Goal: Task Accomplishment & Management: Manage account settings

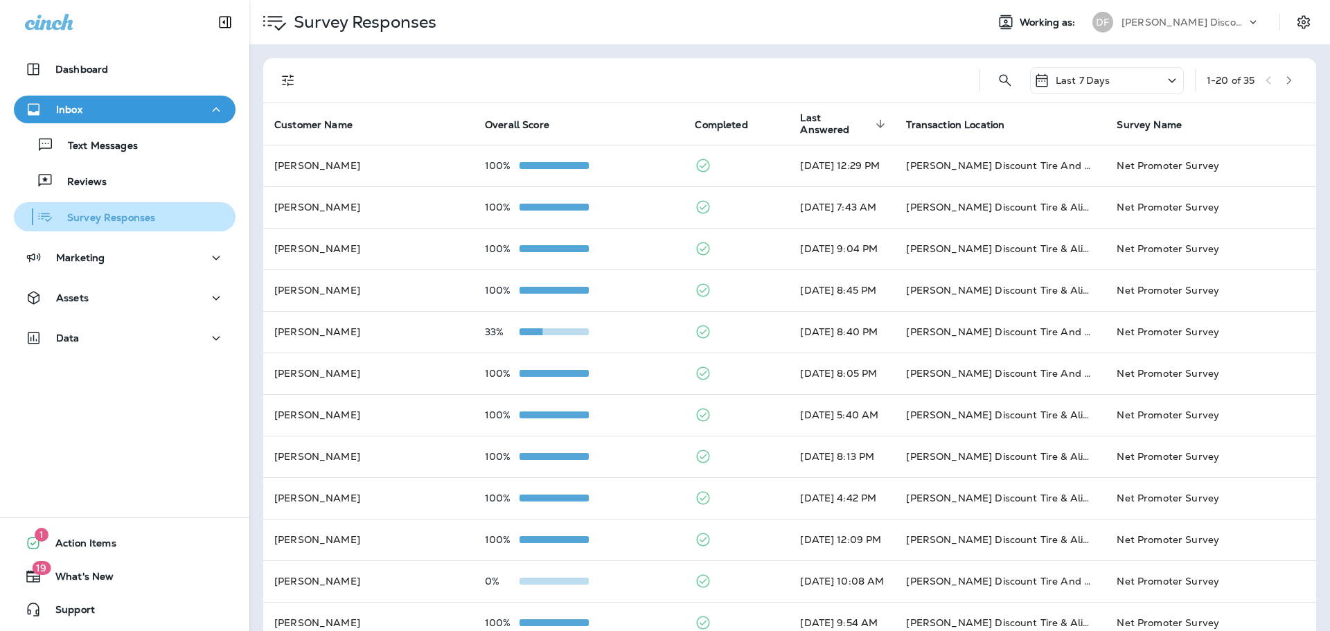
click at [140, 217] on p "Survey Responses" at bounding box center [104, 218] width 102 height 13
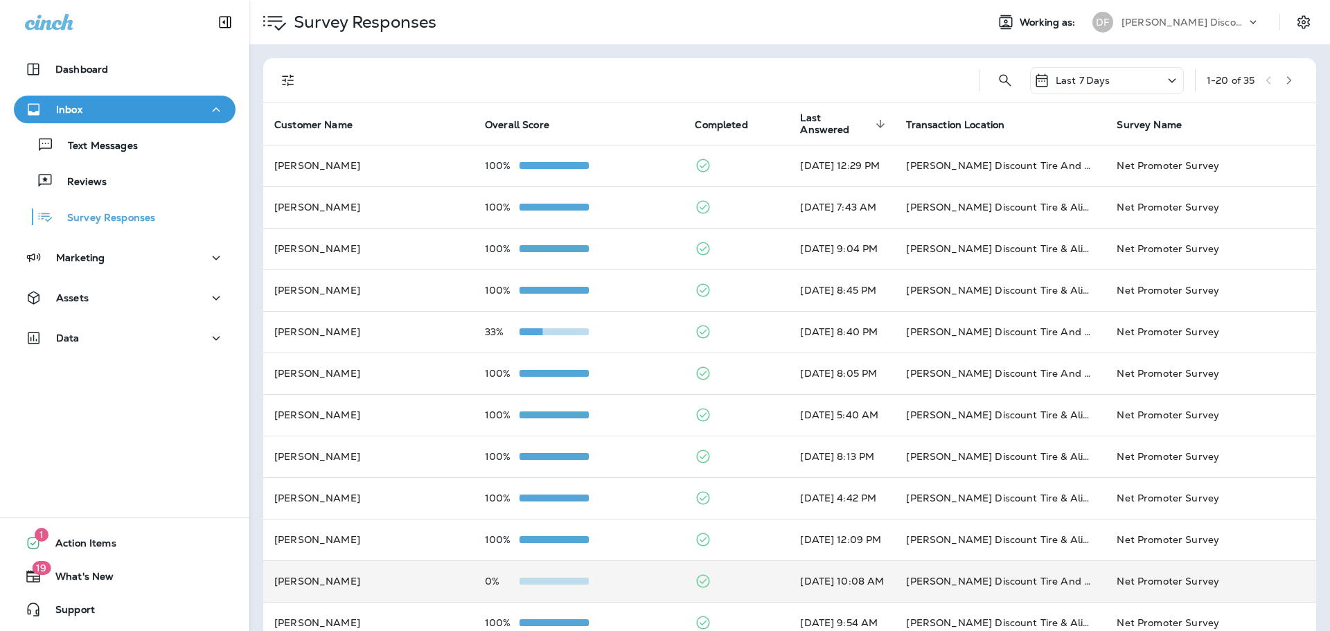
click at [598, 591] on td "0%" at bounding box center [579, 581] width 211 height 42
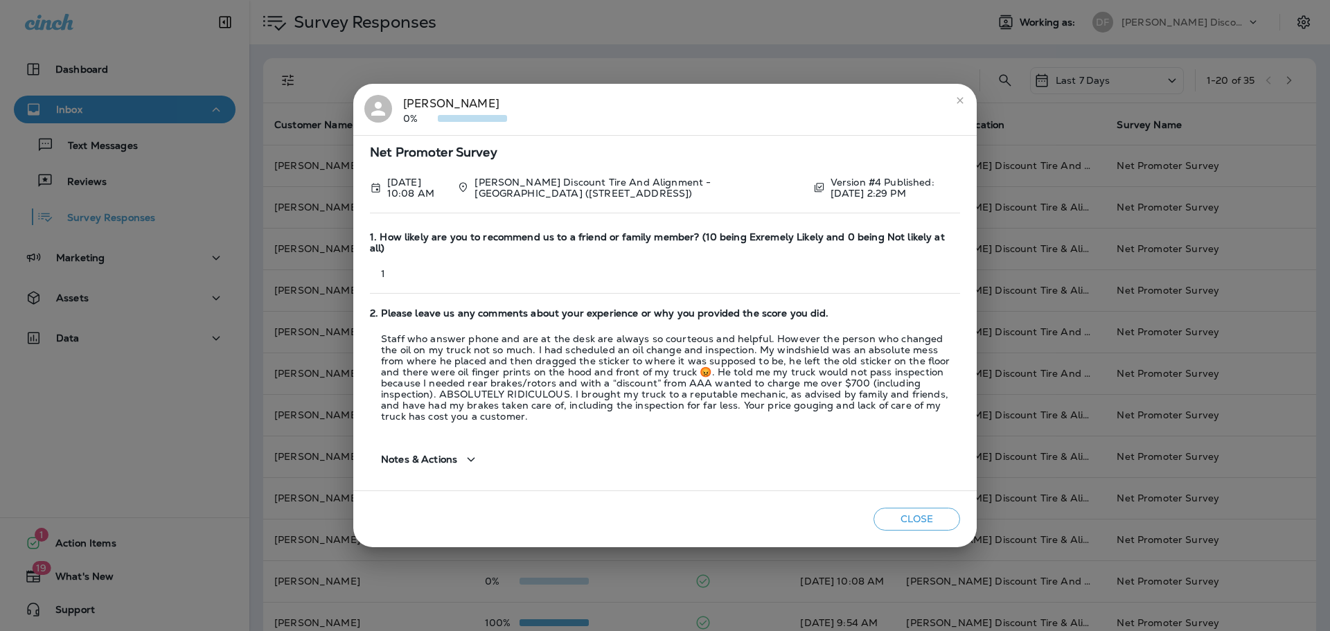
click at [964, 106] on icon "close" at bounding box center [959, 100] width 11 height 11
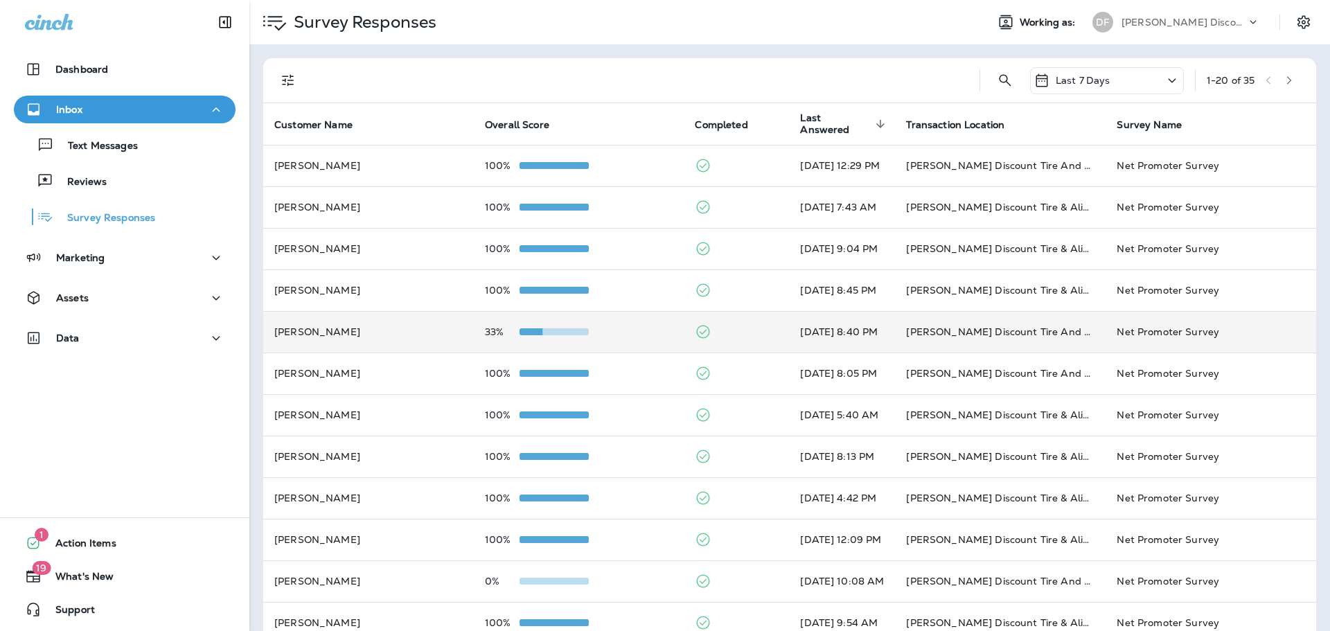
click at [368, 339] on td "[PERSON_NAME]" at bounding box center [368, 332] width 211 height 42
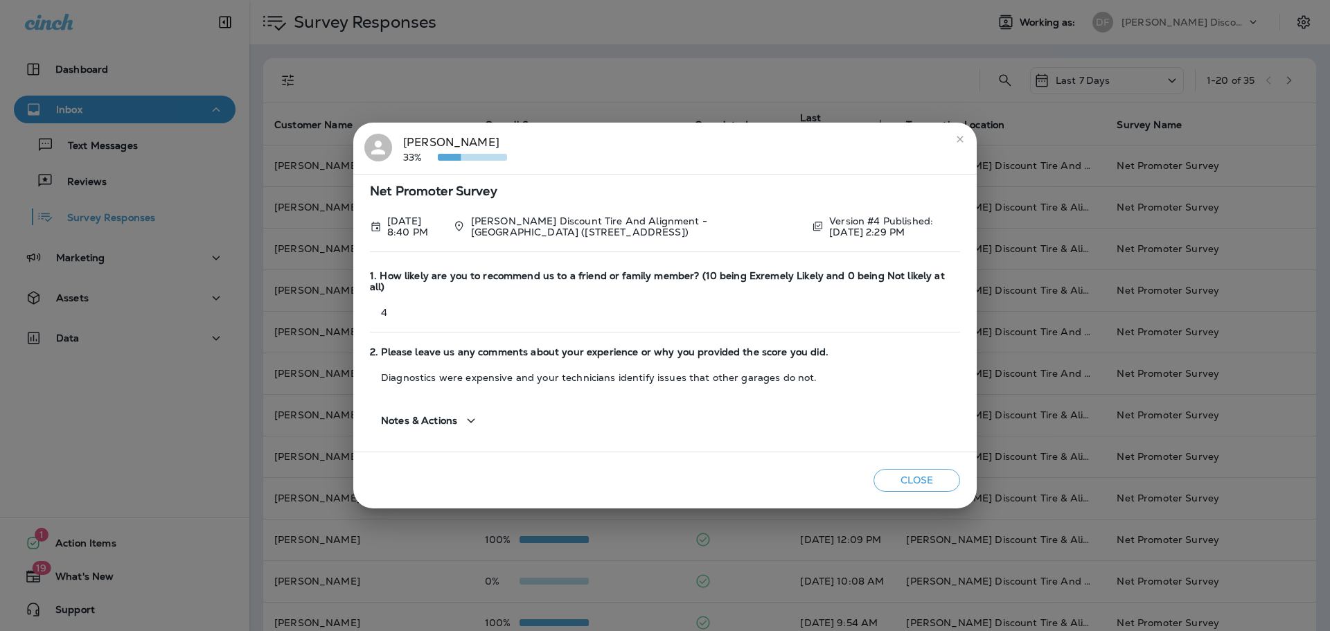
click at [958, 145] on icon "close" at bounding box center [959, 139] width 11 height 11
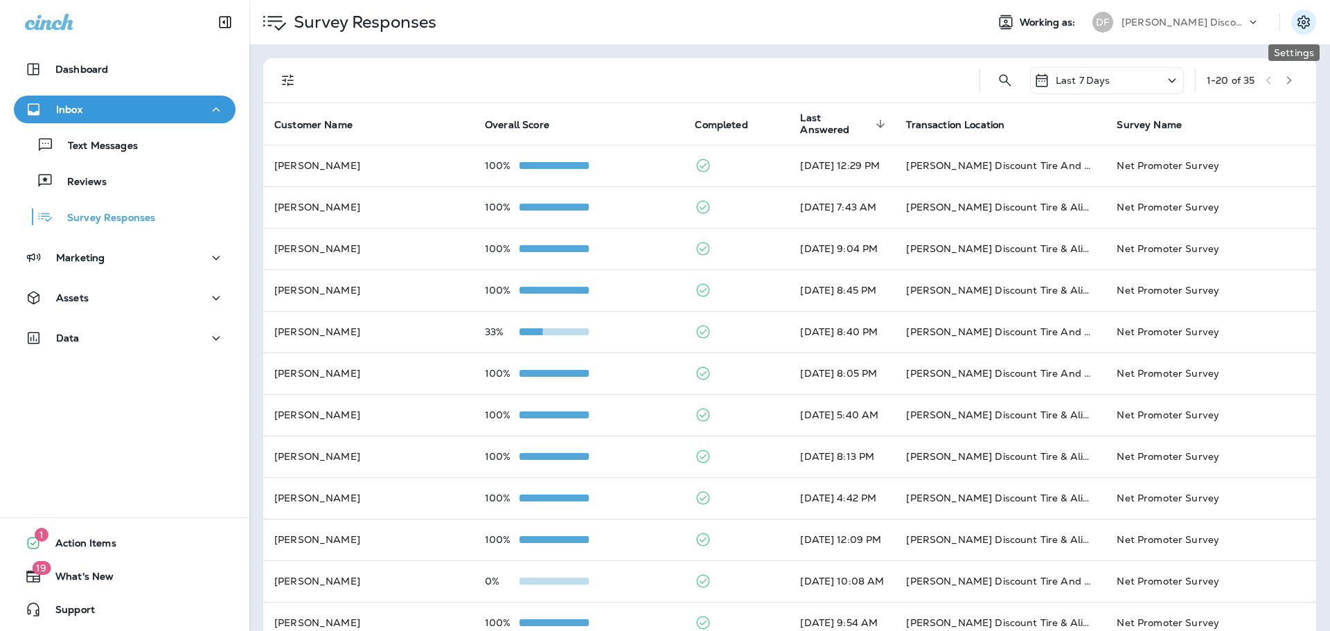
click at [1295, 24] on icon "Settings" at bounding box center [1303, 22] width 17 height 17
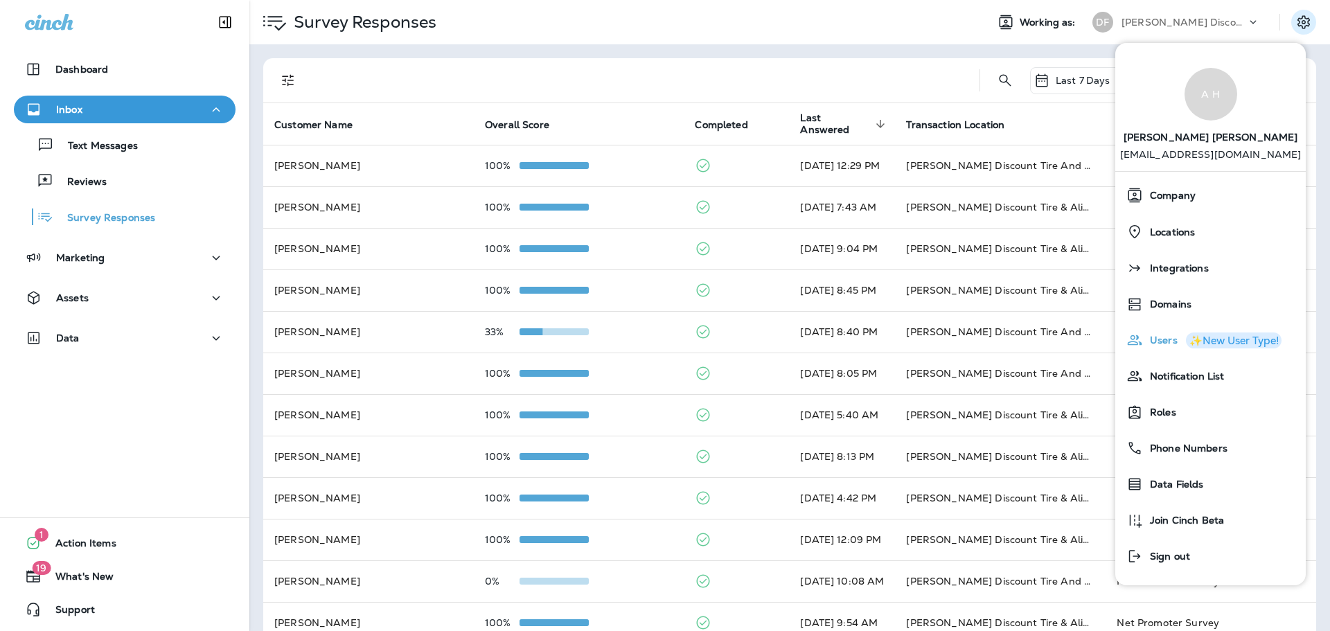
click at [1155, 345] on span "Users" at bounding box center [1160, 341] width 35 height 12
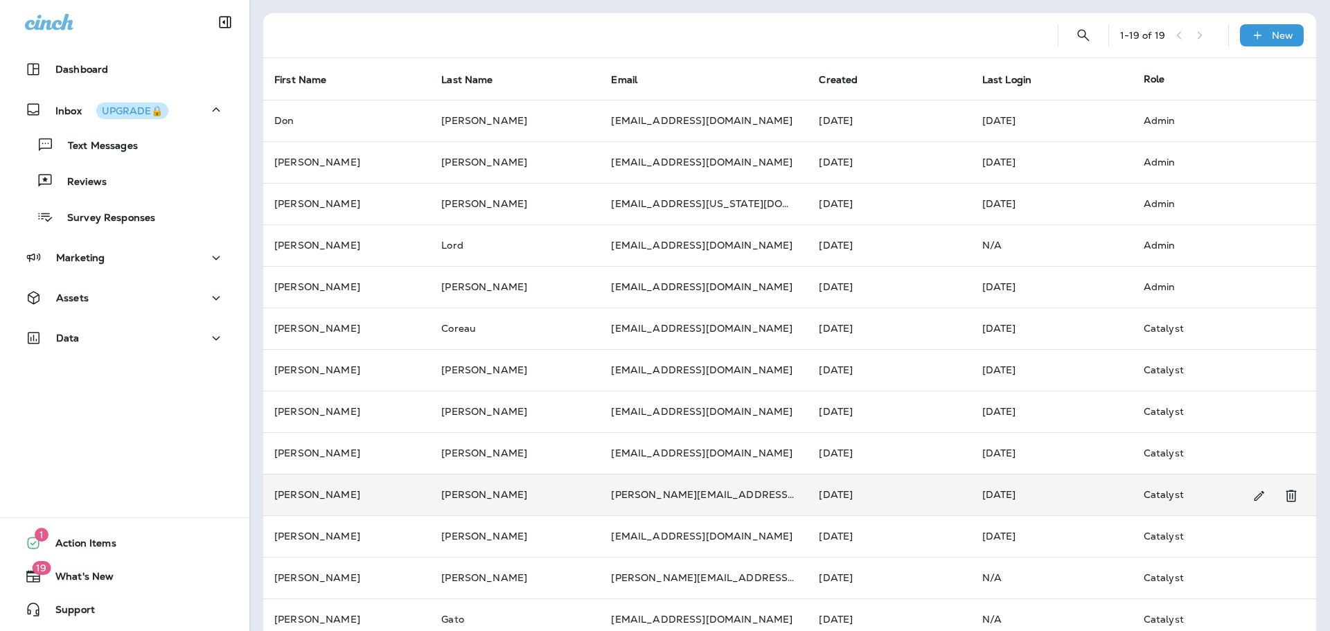
scroll to position [69, 0]
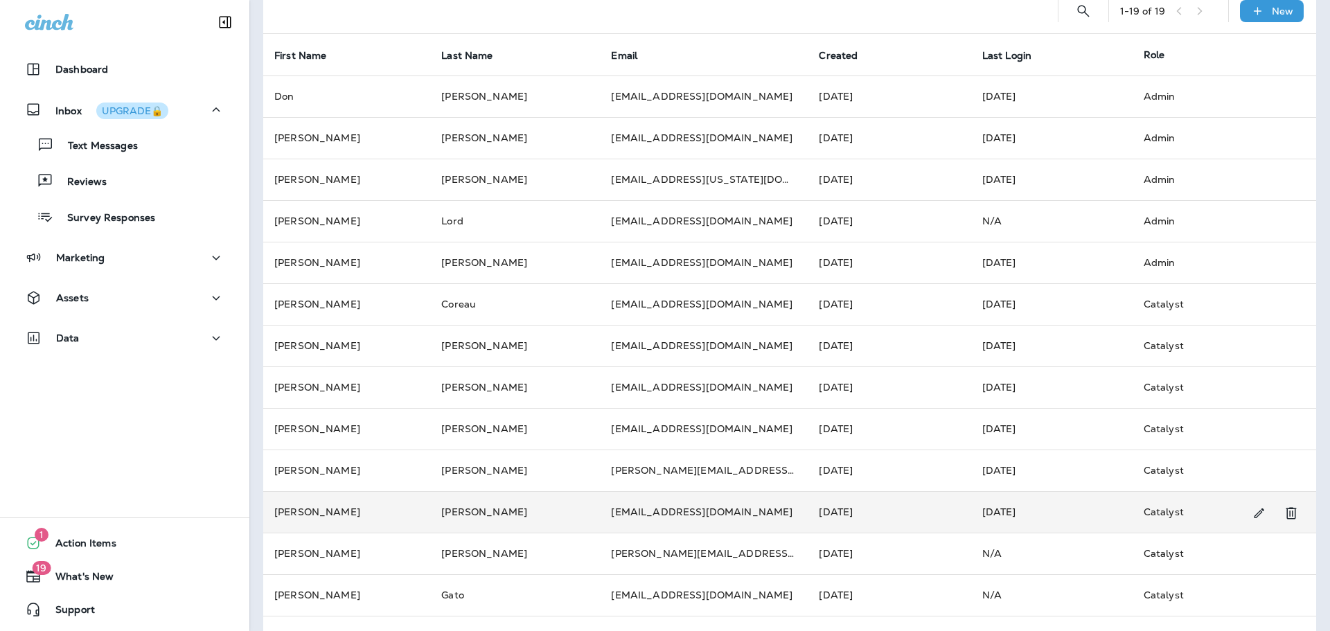
click at [531, 513] on td "[PERSON_NAME]" at bounding box center [515, 512] width 170 height 42
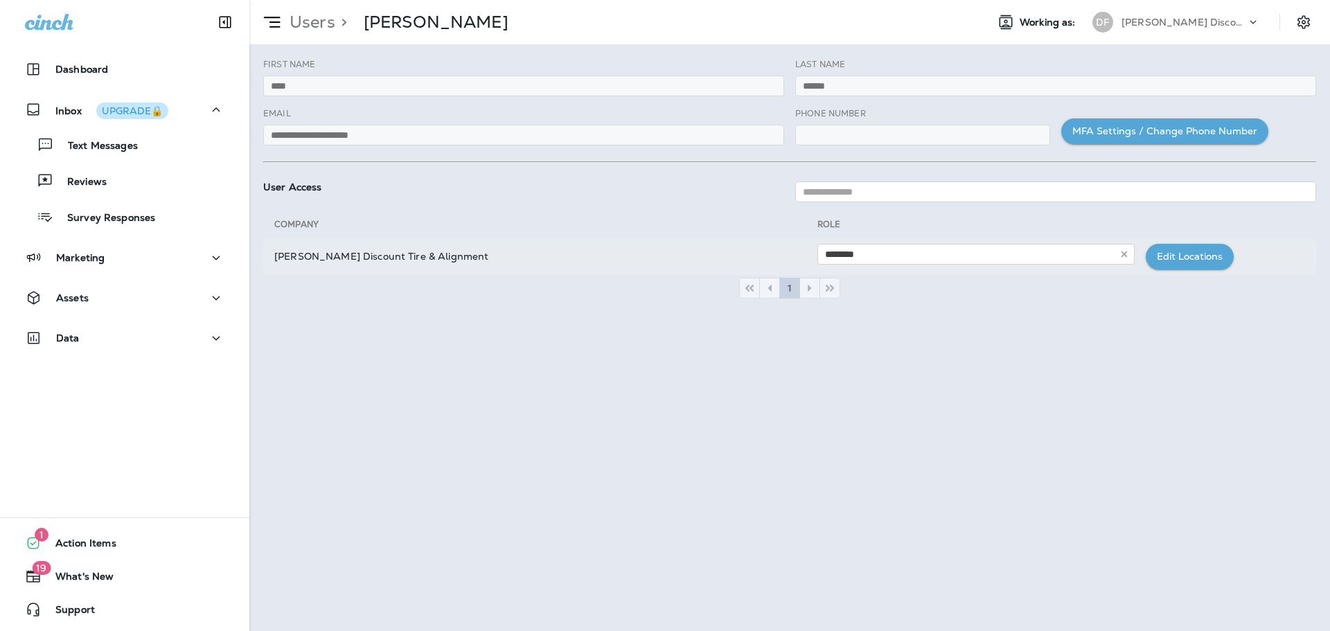
click at [1161, 255] on button "Edit Locations" at bounding box center [1190, 257] width 88 height 26
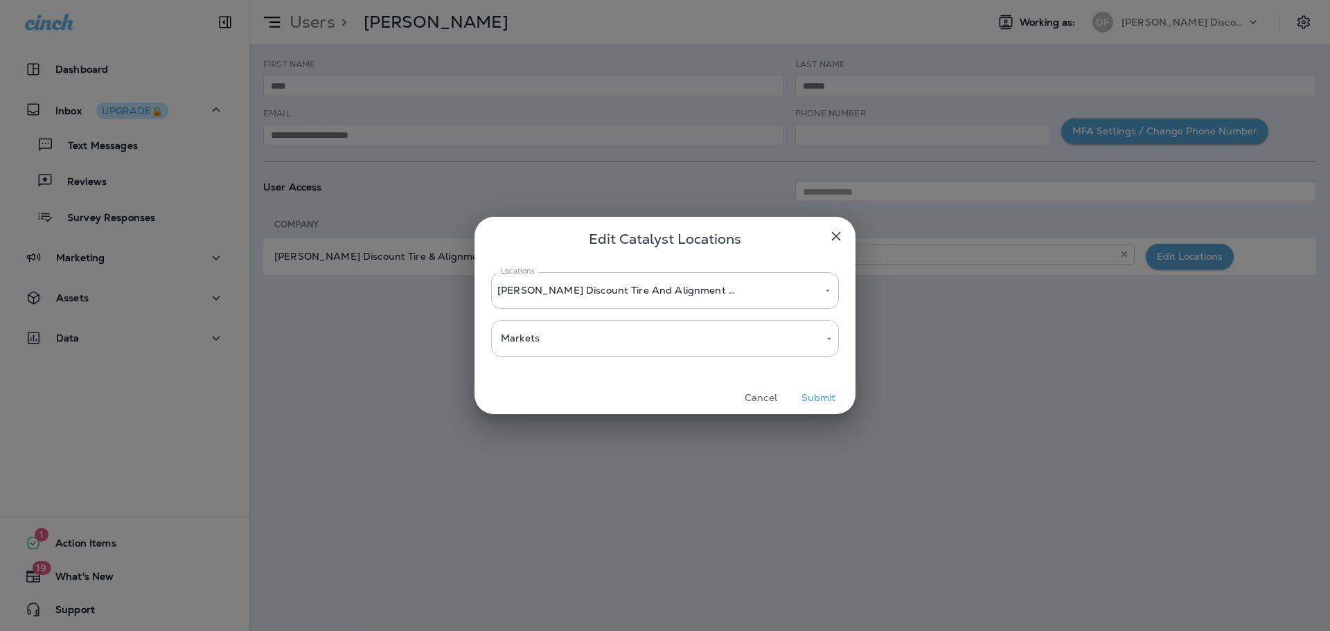
click at [825, 0] on body "**********" at bounding box center [665, 0] width 1330 height 0
click at [829, 341] on div at bounding box center [665, 315] width 1330 height 631
click at [812, 0] on body "**********" at bounding box center [665, 0] width 1330 height 0
click at [823, 335] on div at bounding box center [665, 315] width 1330 height 631
click at [825, 296] on button "Open" at bounding box center [827, 291] width 12 height 12
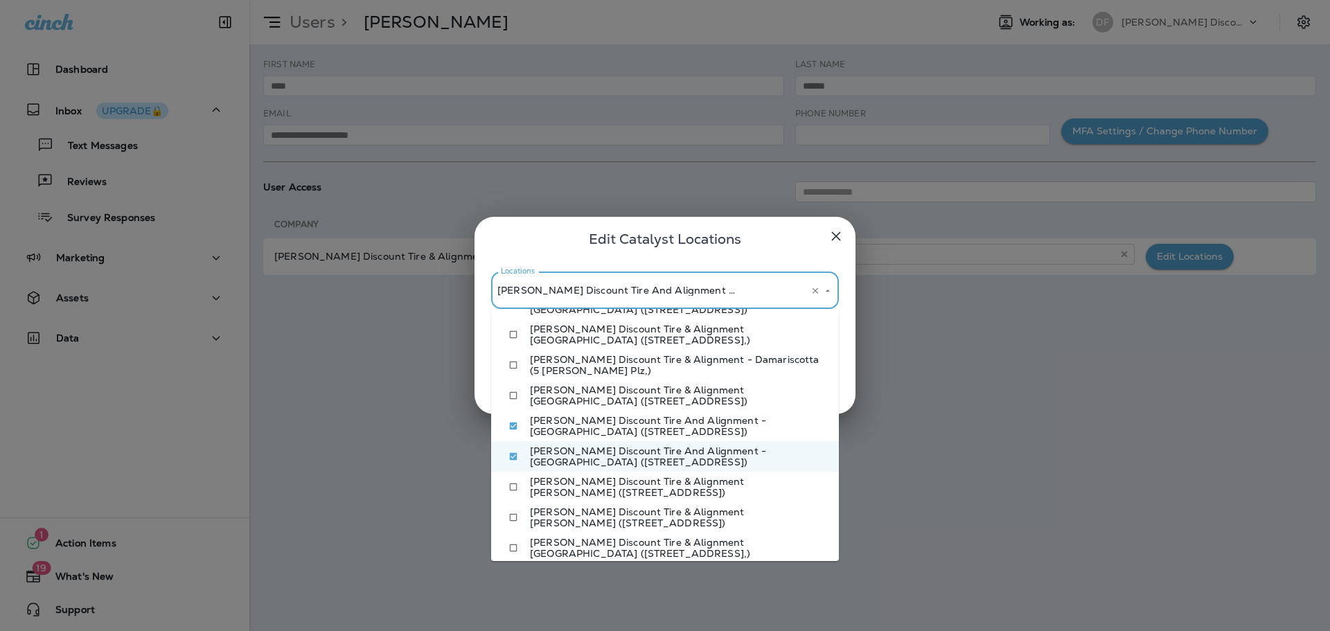
scroll to position [125, 0]
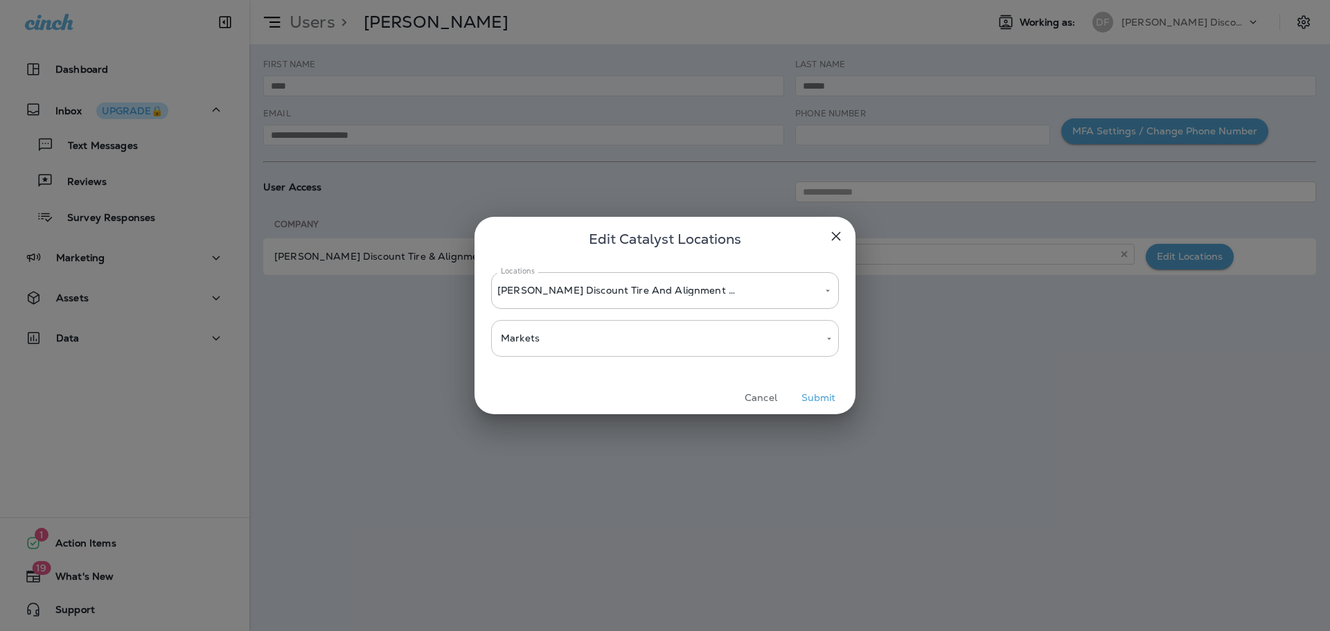
click at [968, 488] on div "Edit Catalyst Locations Locations [PERSON_NAME] Discount Tire And Alignment - […" at bounding box center [665, 315] width 1330 height 631
click at [828, 396] on button "Submit" at bounding box center [818, 397] width 52 height 21
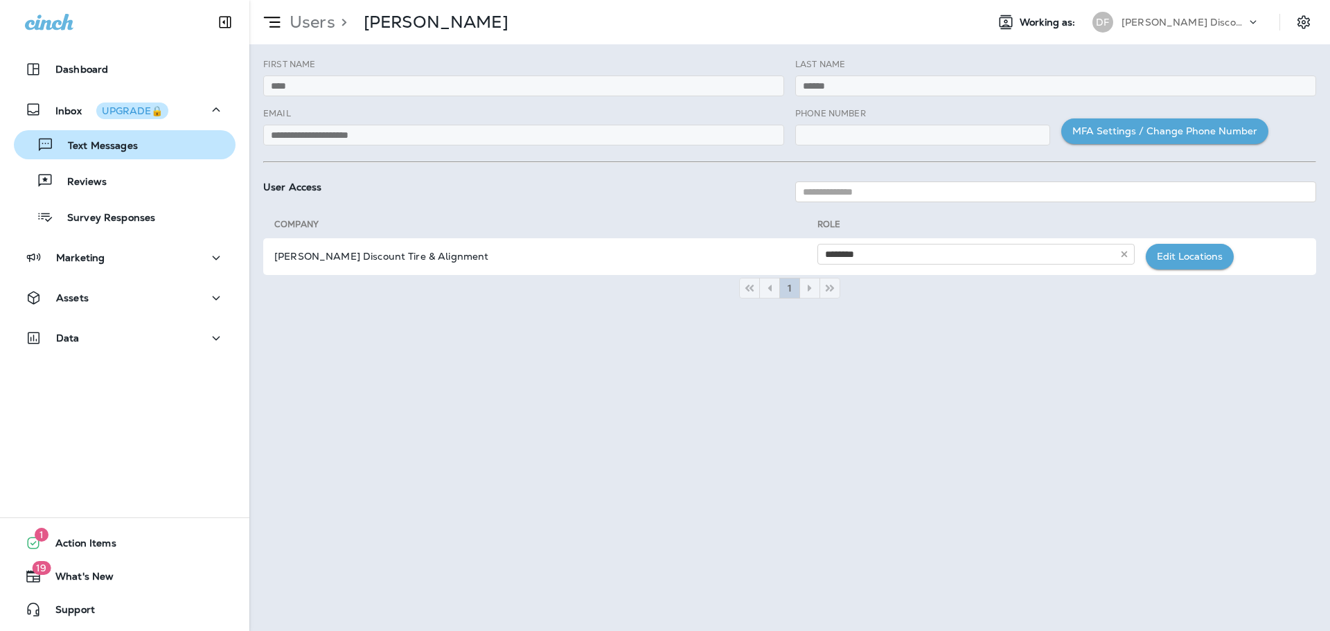
click at [100, 152] on p "Text Messages" at bounding box center [96, 146] width 84 height 13
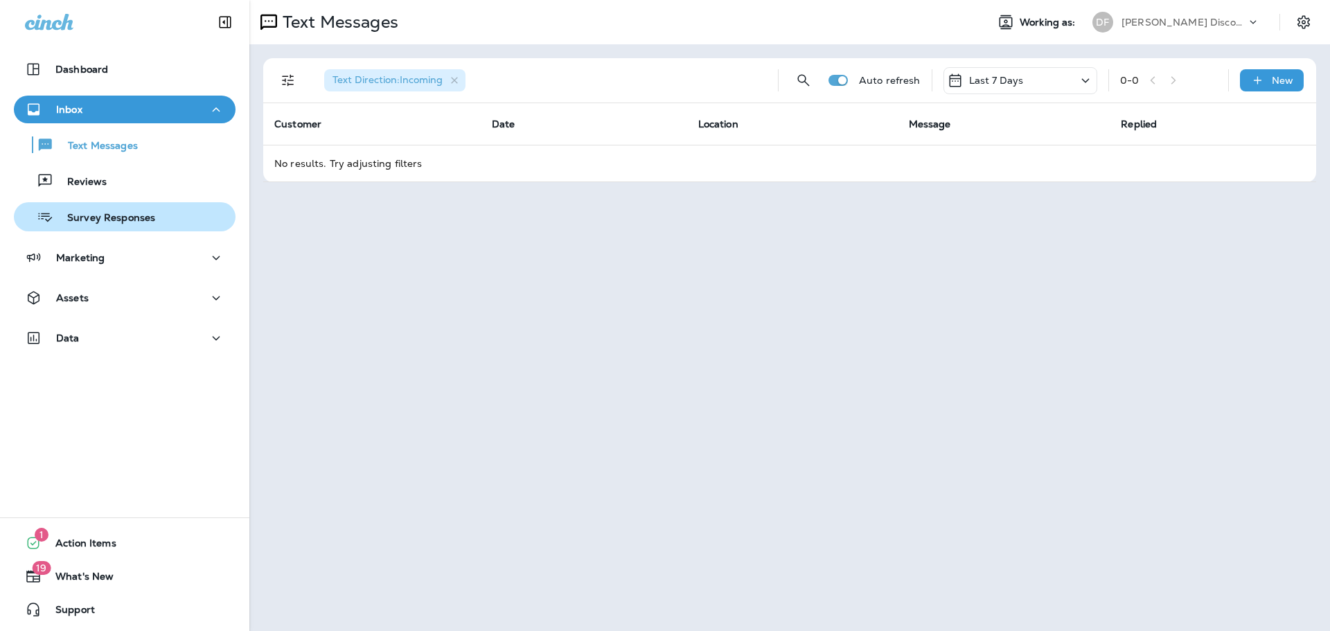
click at [98, 221] on p "Survey Responses" at bounding box center [104, 218] width 102 height 13
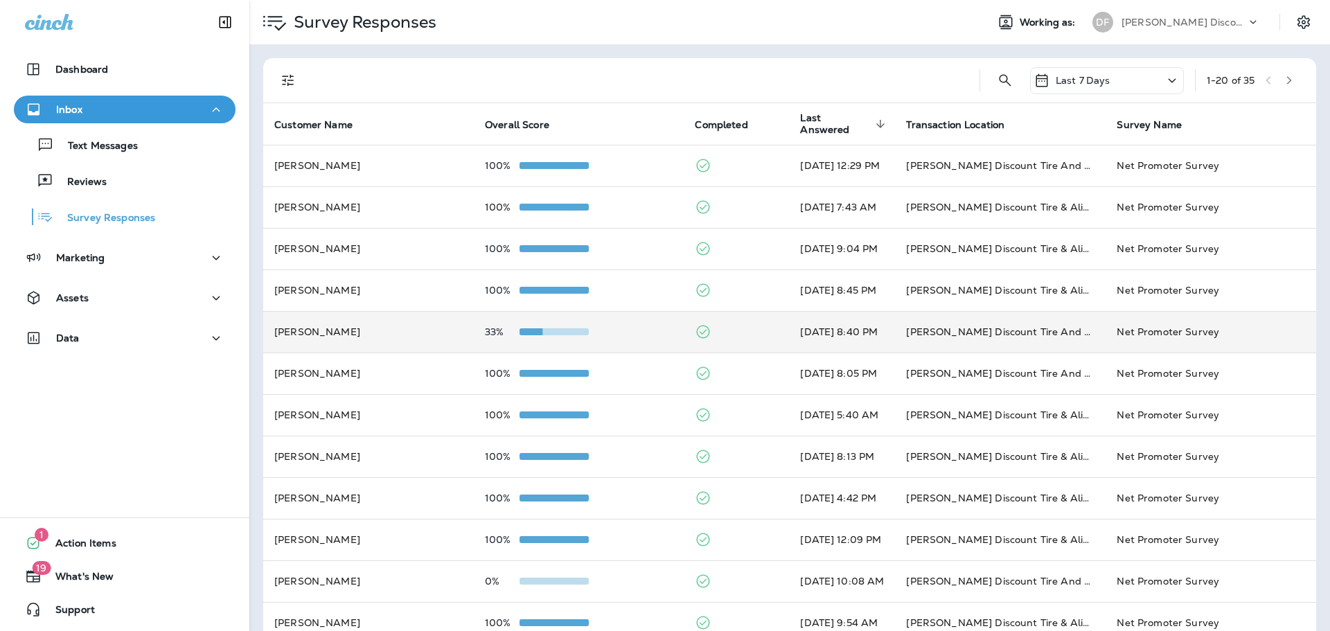
click at [410, 341] on td "[PERSON_NAME]" at bounding box center [368, 332] width 211 height 42
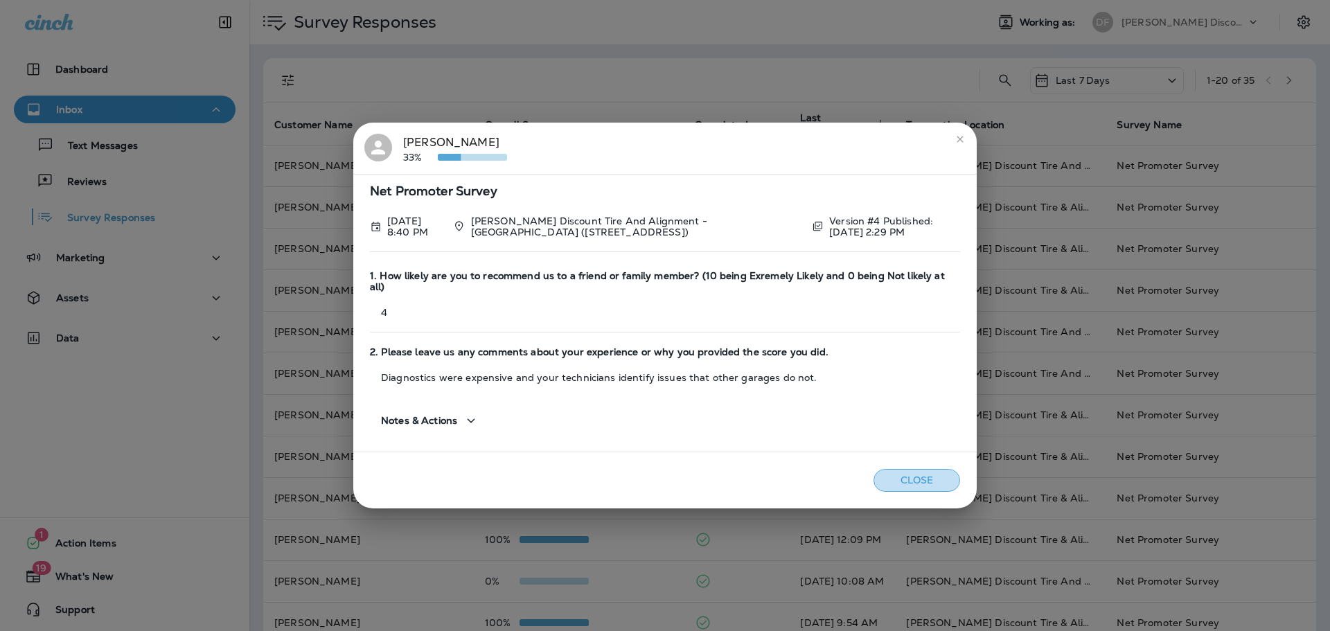
click at [924, 474] on button "Close" at bounding box center [916, 480] width 87 height 23
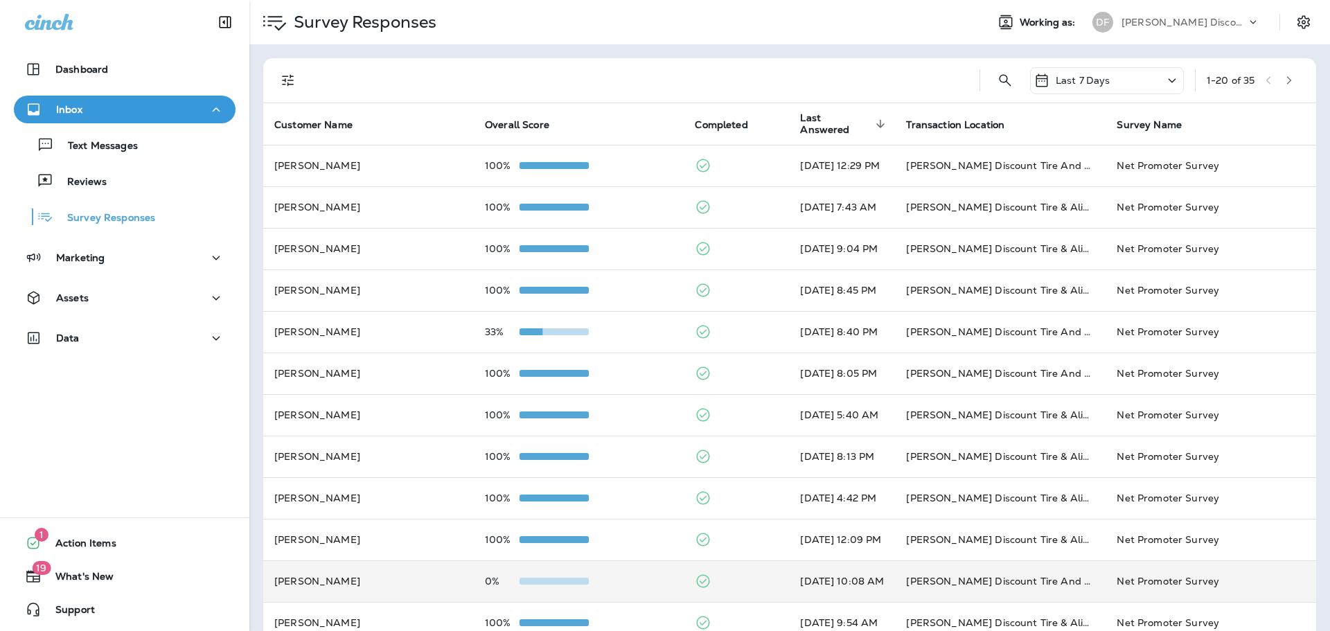
click at [638, 586] on div "0%" at bounding box center [579, 581] width 188 height 11
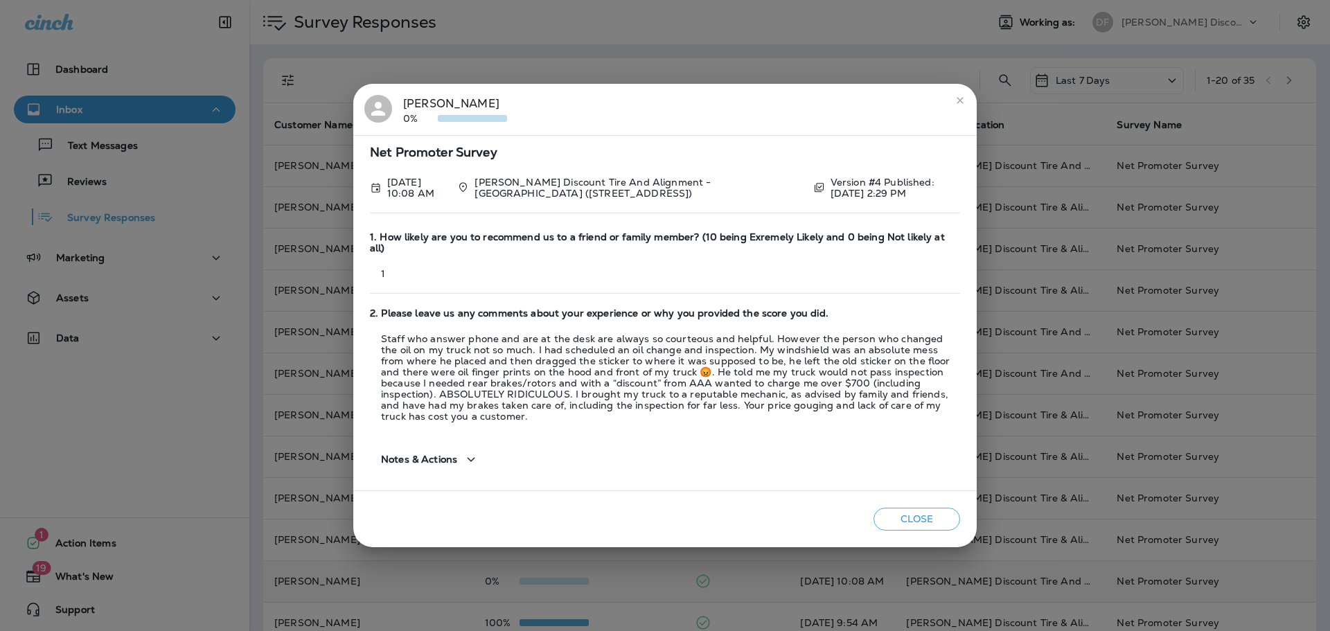
click at [898, 508] on button "Close" at bounding box center [916, 519] width 87 height 23
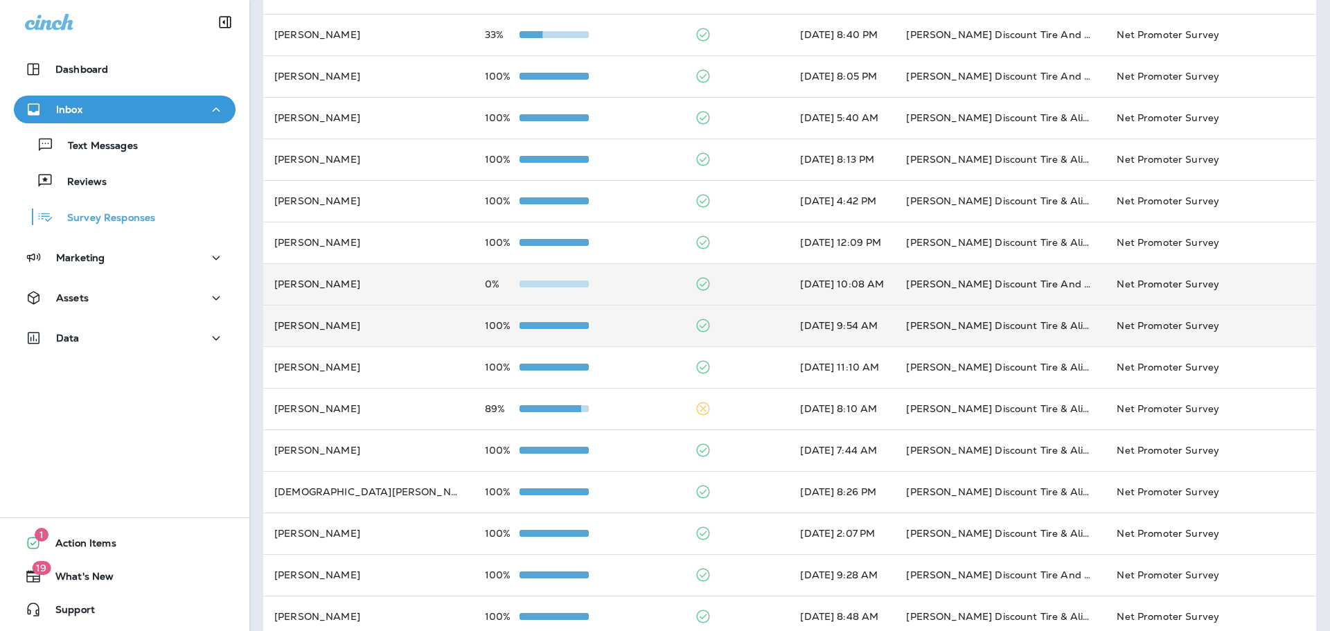
scroll to position [359, 0]
